Goal: Navigation & Orientation: Find specific page/section

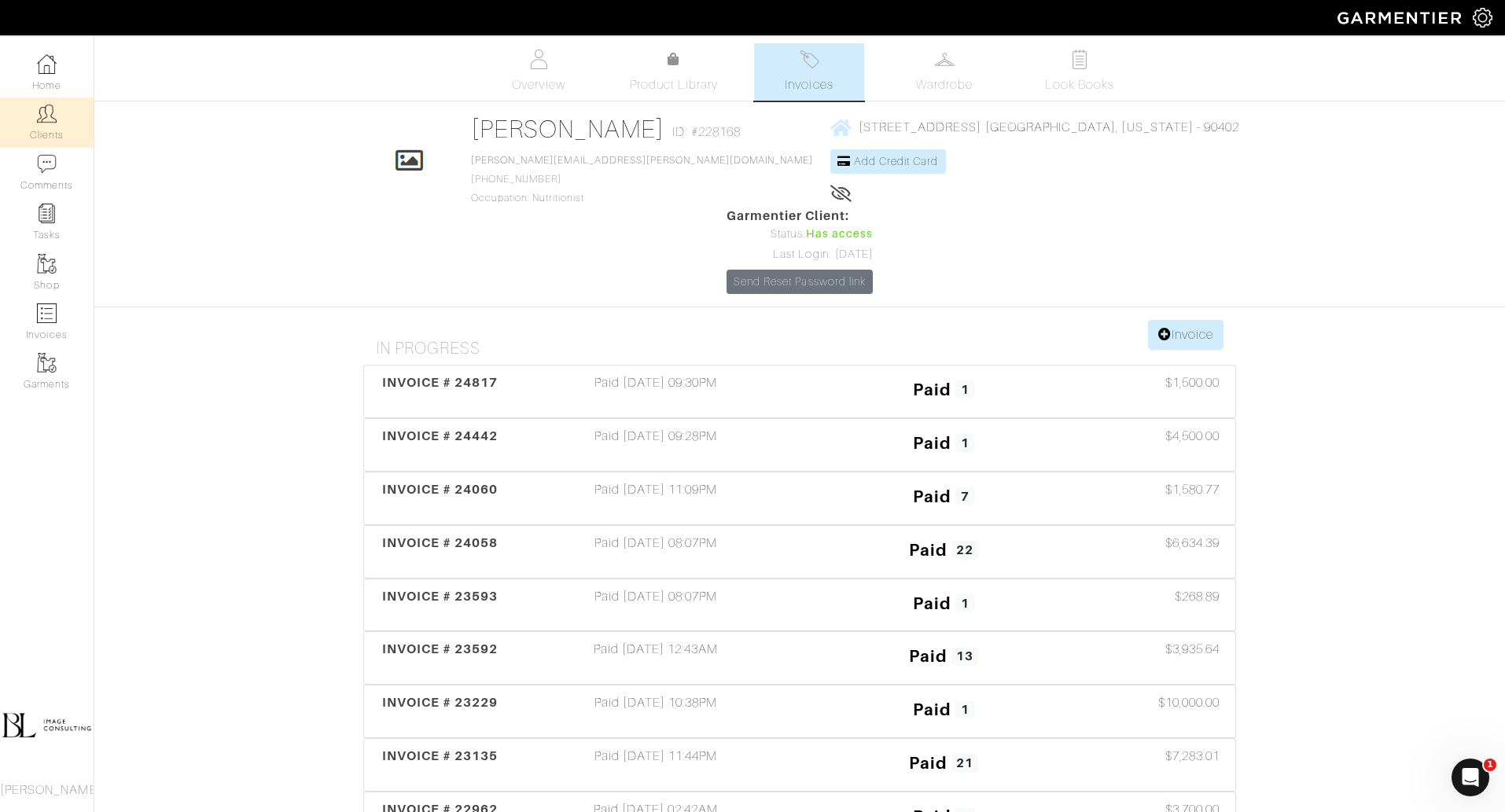
click at [36, 120] on link "Clients" at bounding box center [47, 122] width 94 height 50
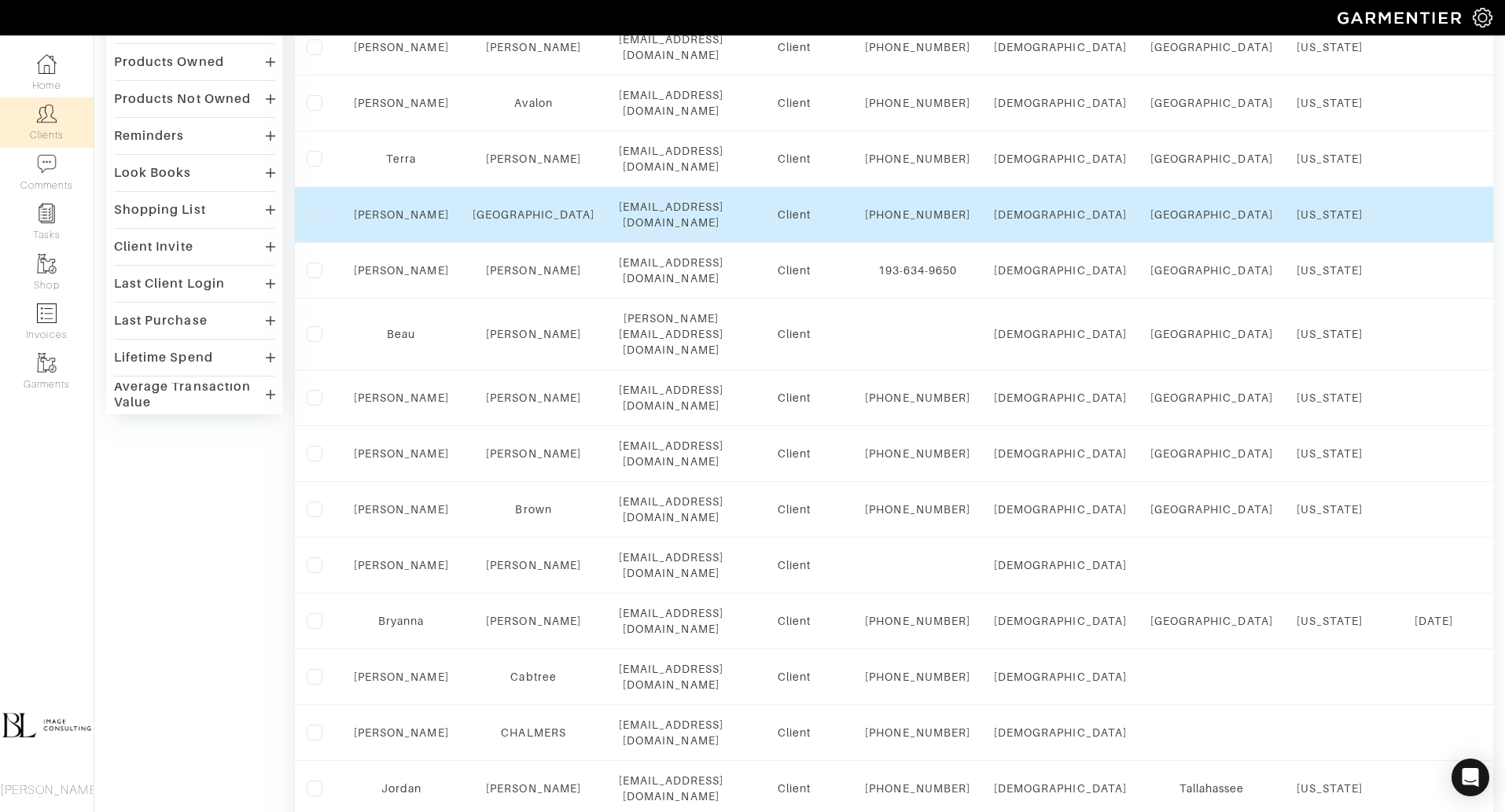
scroll to position [347, 0]
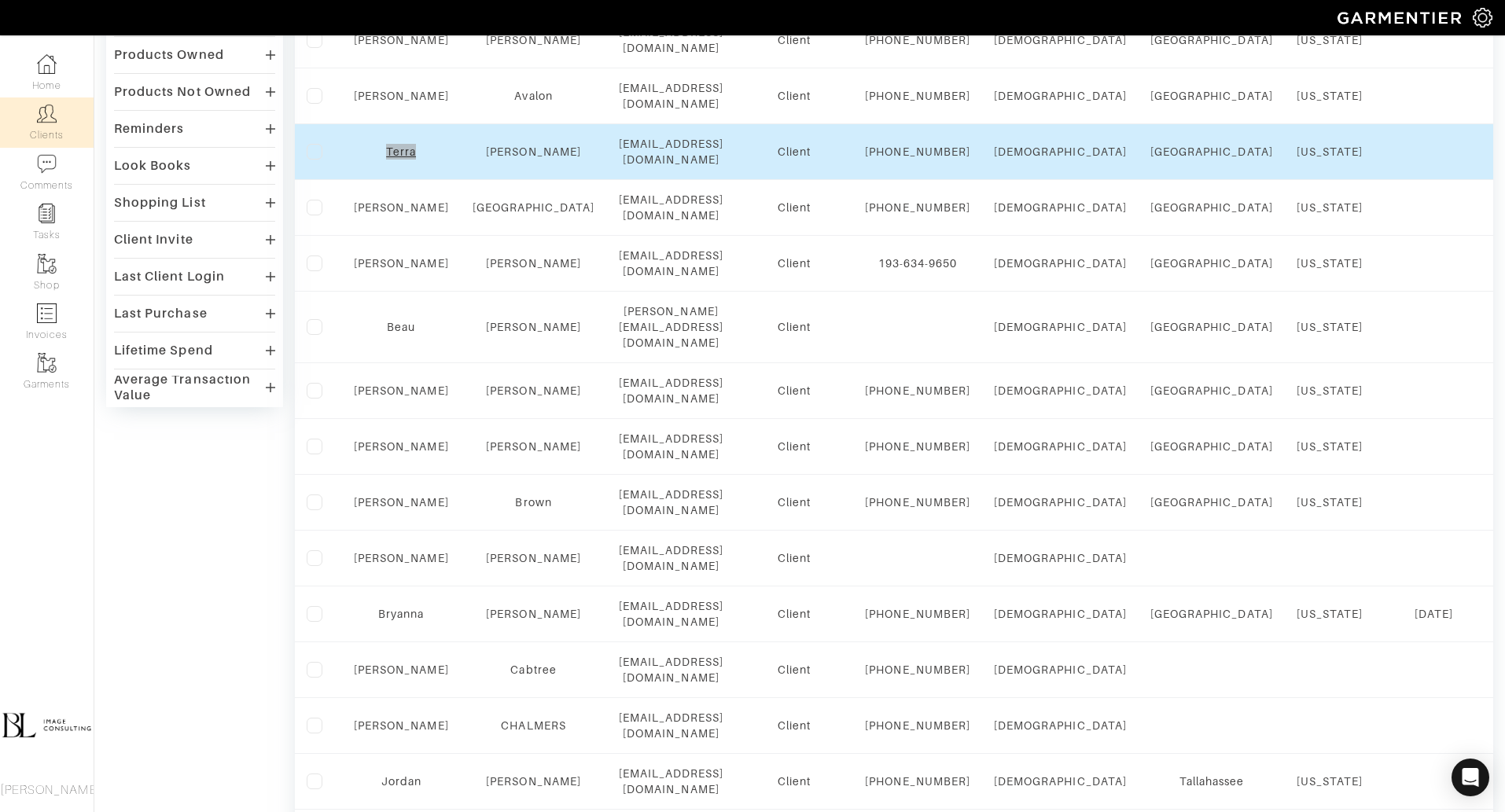
click at [0, 0] on div "Company Settings Manage Subscription My Profile Stylists Sign Out Home Clients …" at bounding box center [752, 546] width 1505 height 1787
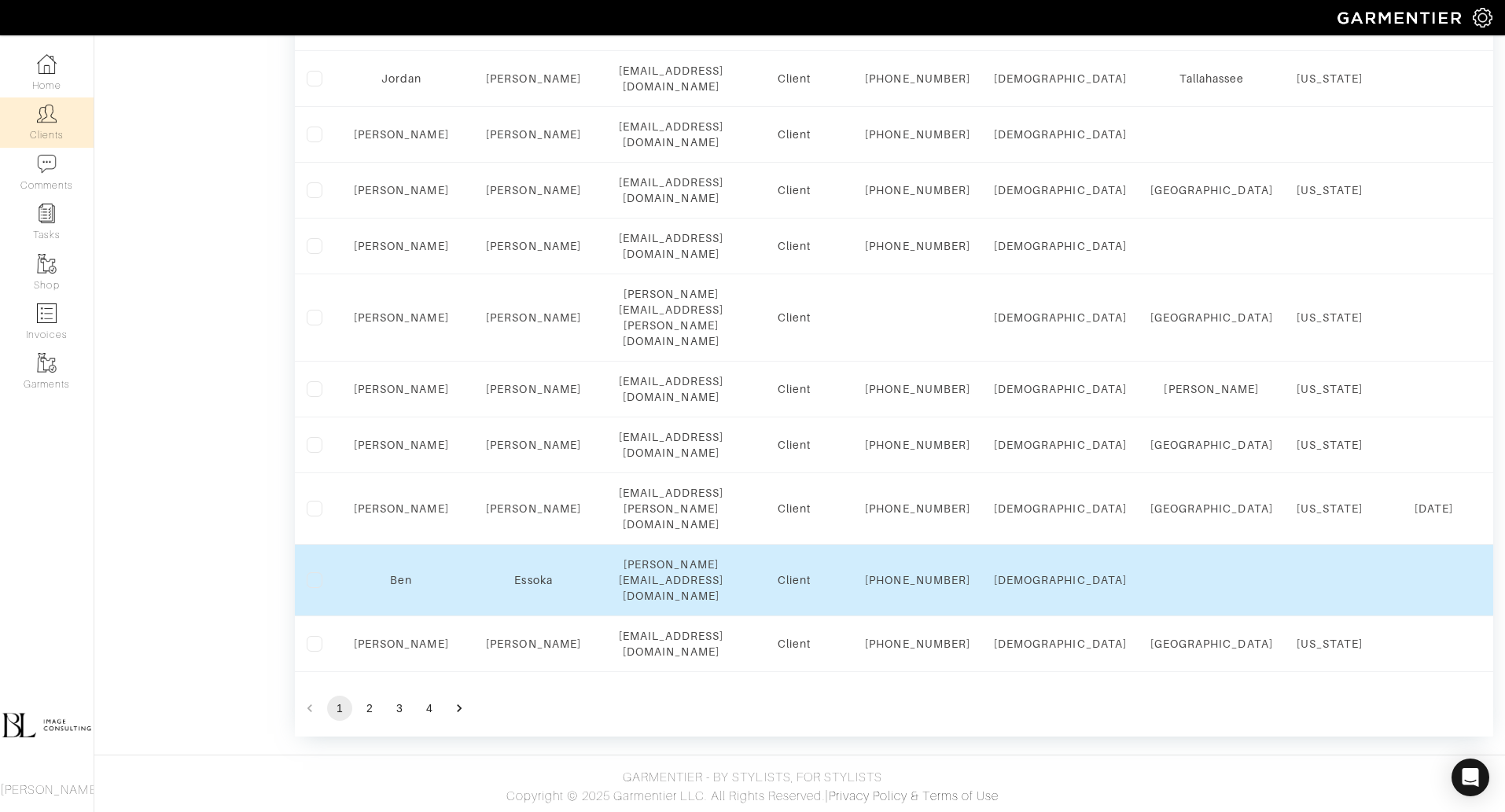
scroll to position [1303, 0]
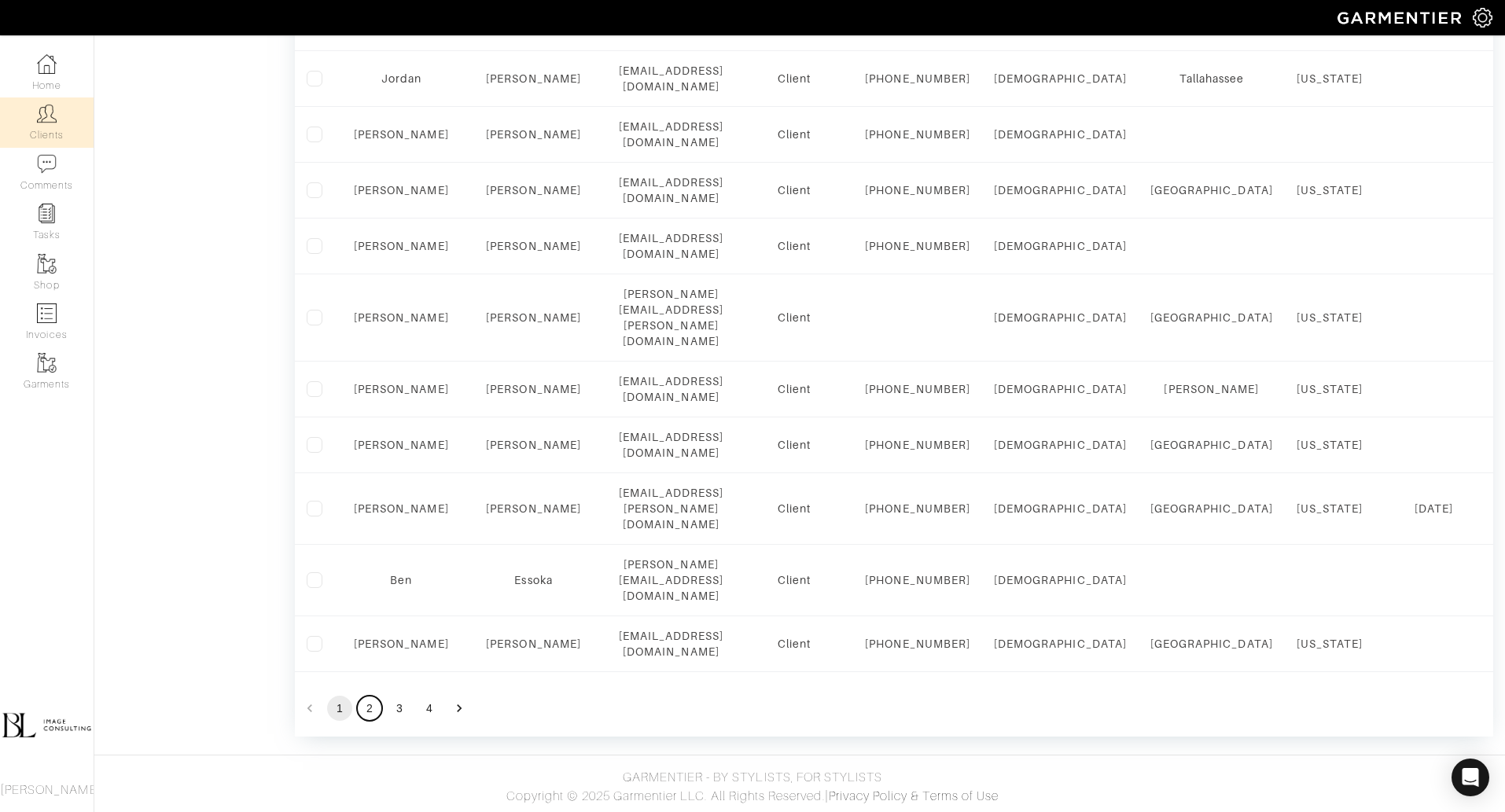
click at [369, 713] on button "2" at bounding box center [370, 709] width 25 height 25
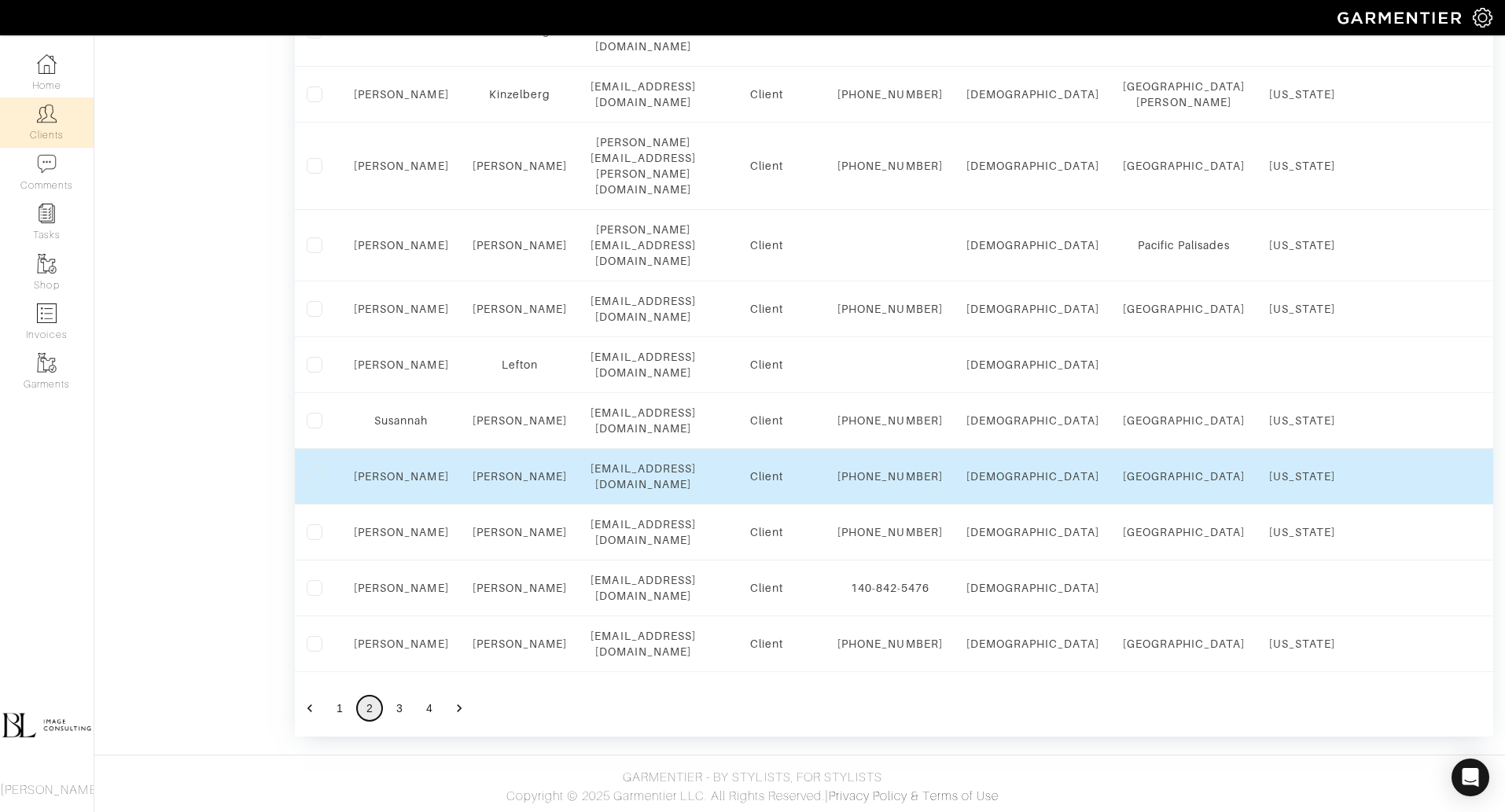
scroll to position [1201, 0]
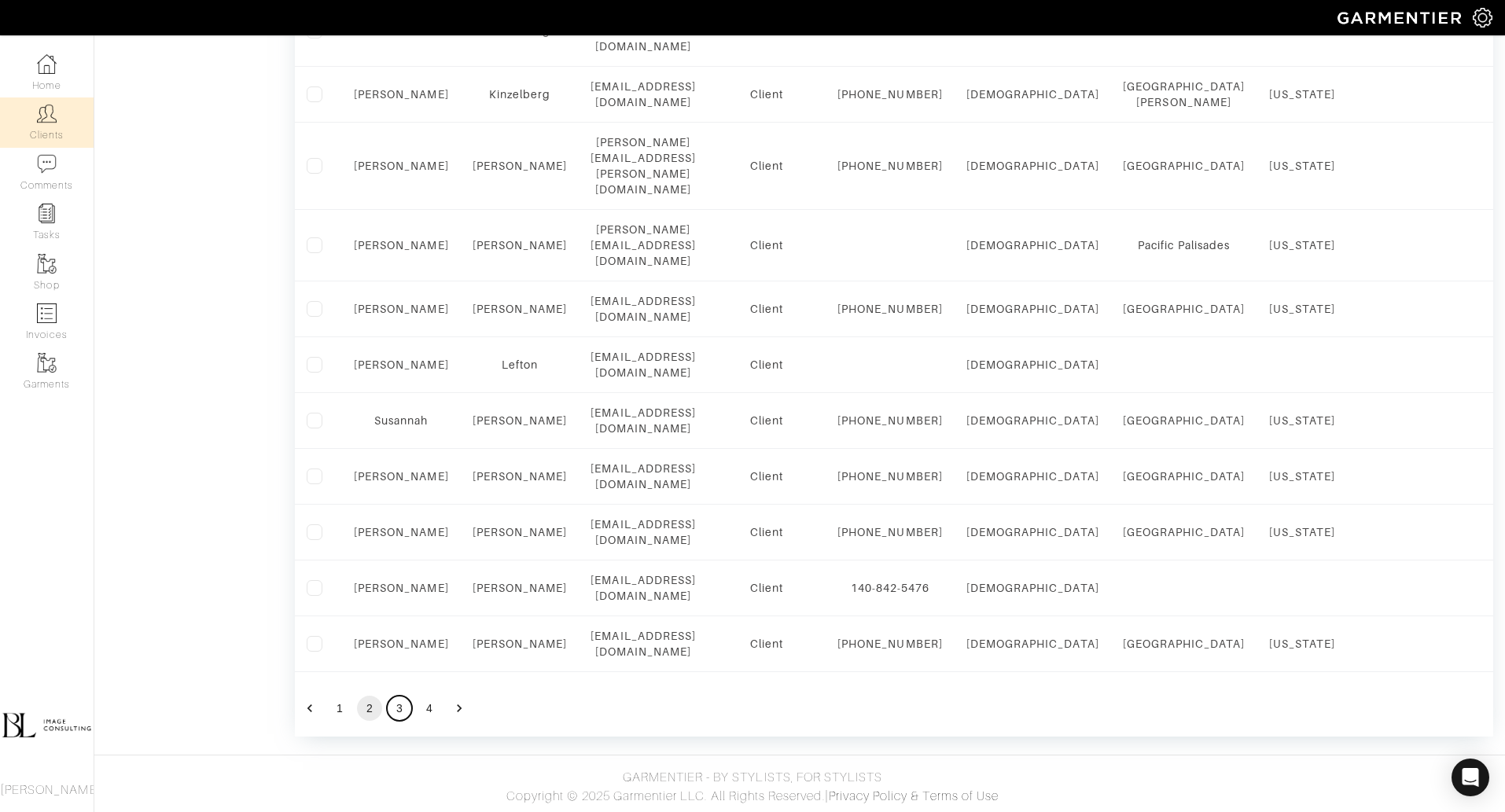
click at [401, 721] on button "3" at bounding box center [399, 709] width 25 height 25
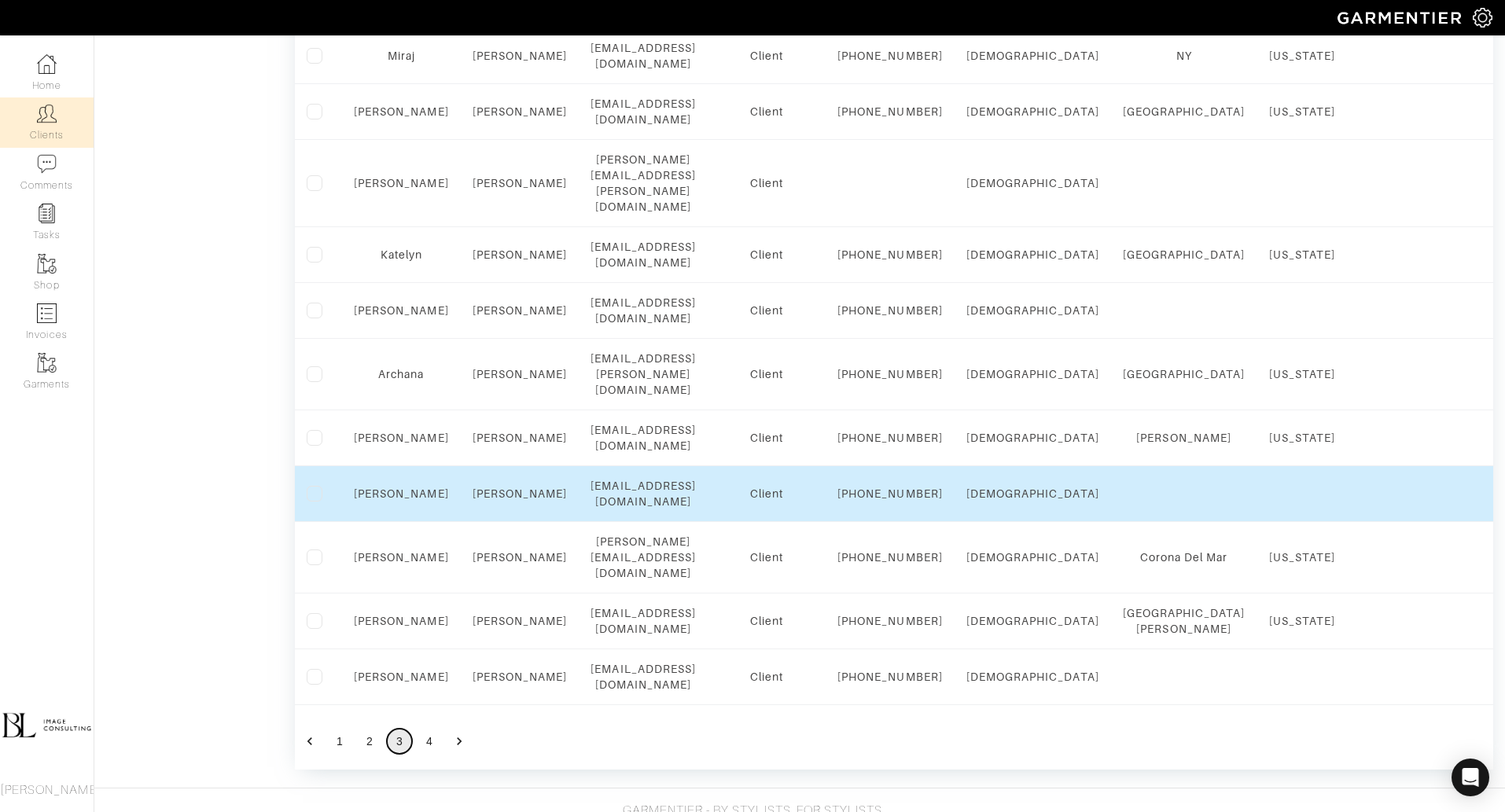
scroll to position [1147, 0]
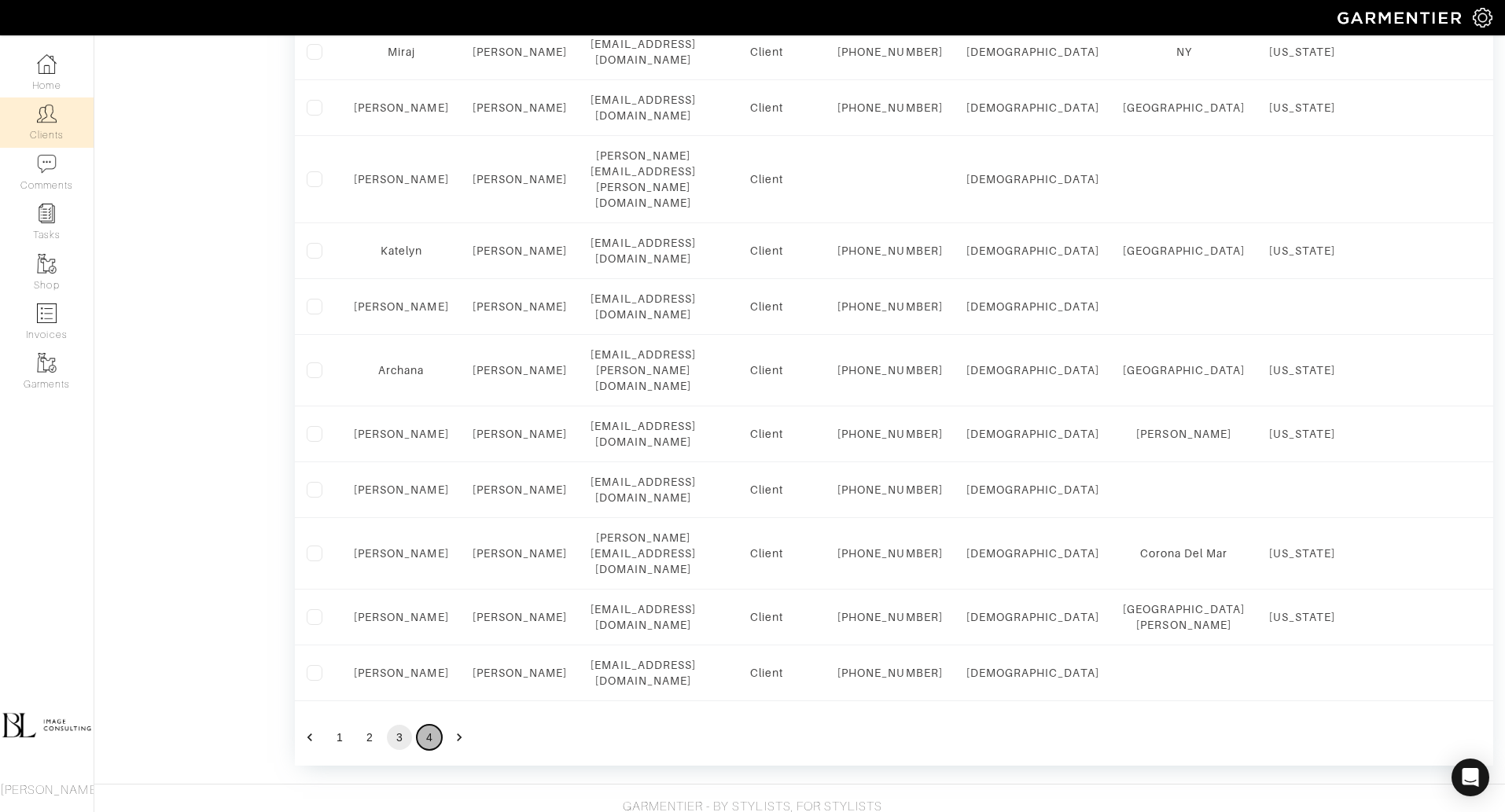
click at [426, 750] on button "4" at bounding box center [429, 737] width 25 height 25
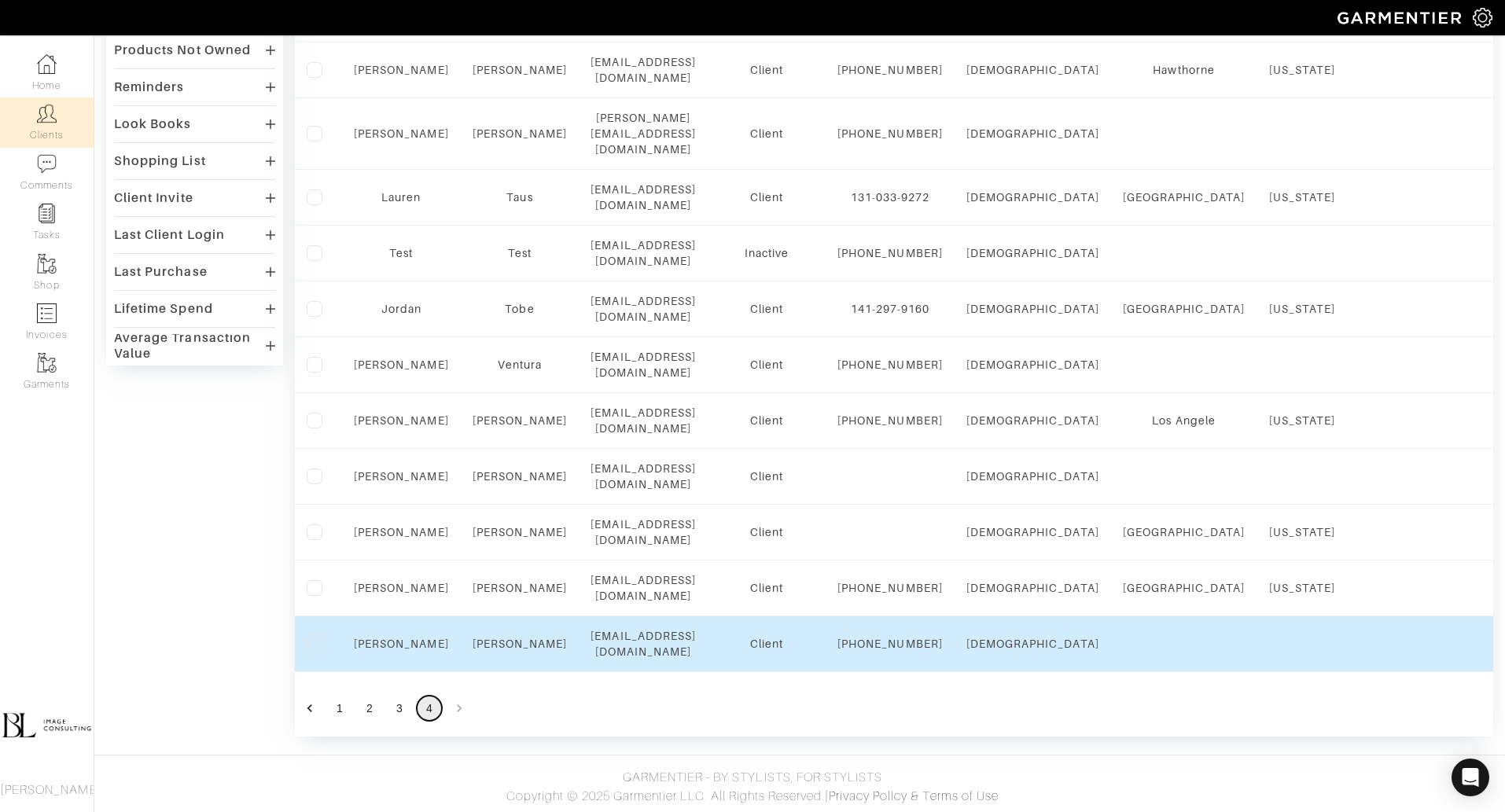
scroll to position [533, 0]
